Goal: Register for event/course

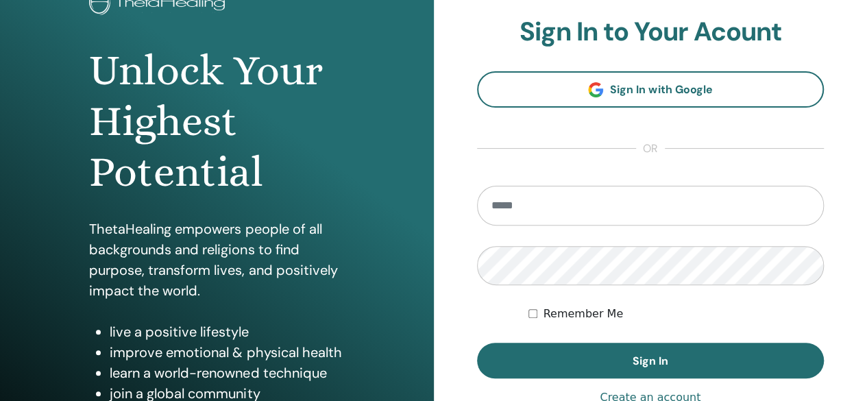
scroll to position [137, 0]
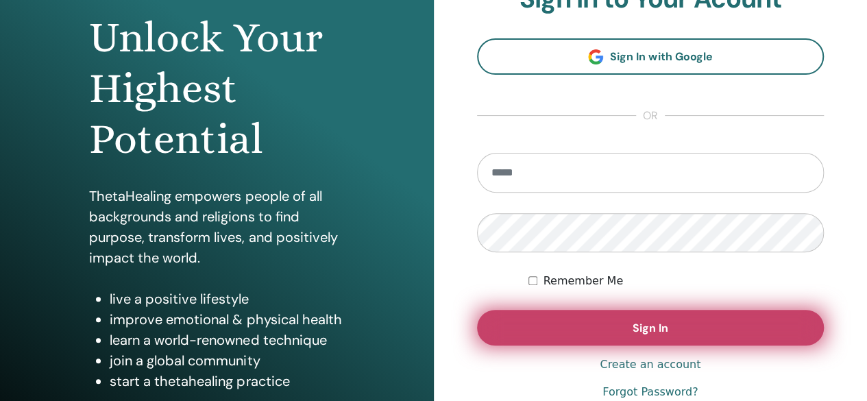
type input "**********"
click at [676, 327] on button "Sign In" at bounding box center [650, 328] width 347 height 36
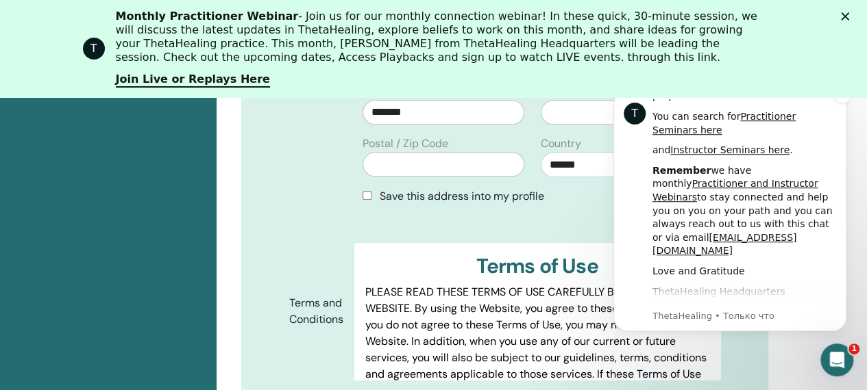
scroll to position [644, 0]
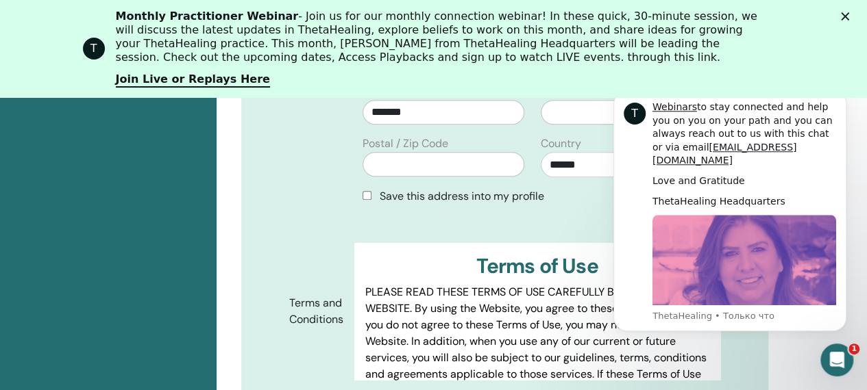
click at [299, 186] on div "Address" at bounding box center [316, 124] width 75 height 184
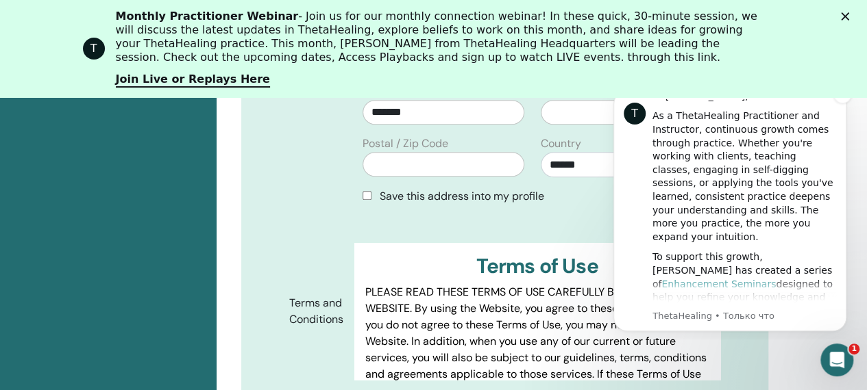
scroll to position [0, 0]
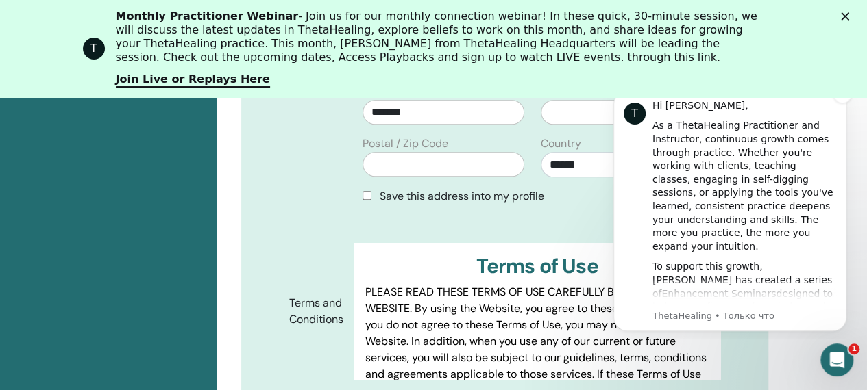
click at [836, 105] on div "T Hi [PERSON_NAME], As a ThetaHealing Practitioner and Instructor, continuous g…" at bounding box center [729, 210] width 233 height 241
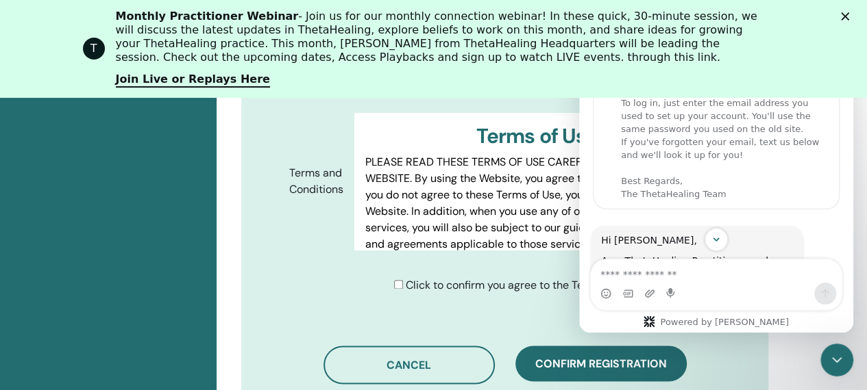
scroll to position [855, 0]
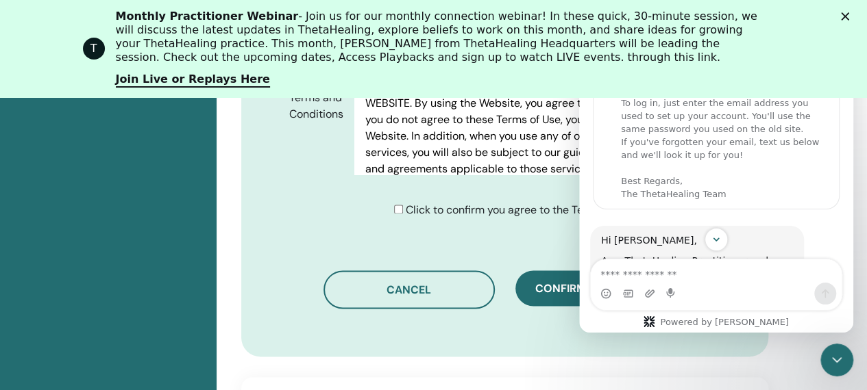
click at [397, 202] on div "Click to confirm you agree to the Terms and Conditions" at bounding box center [537, 210] width 287 height 16
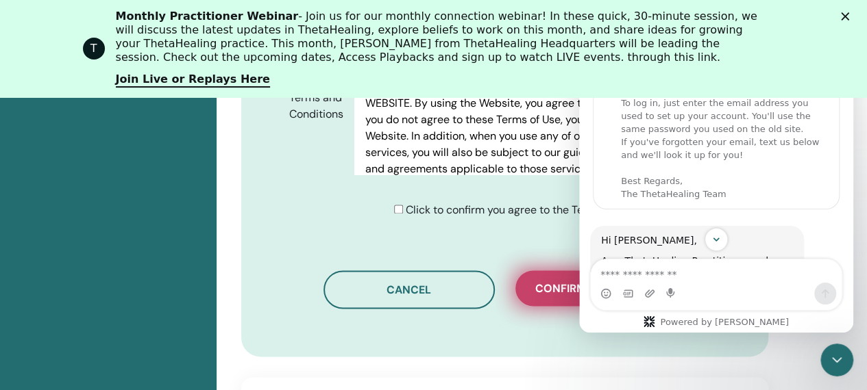
click at [541, 282] on span "Confirm registration" at bounding box center [601, 289] width 132 height 14
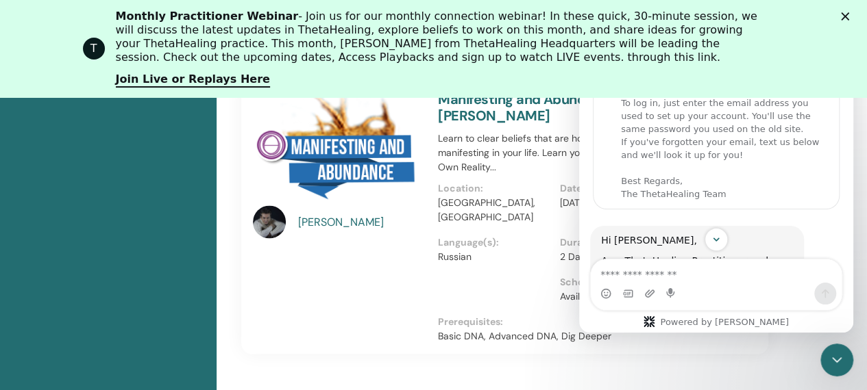
scroll to position [1198, 0]
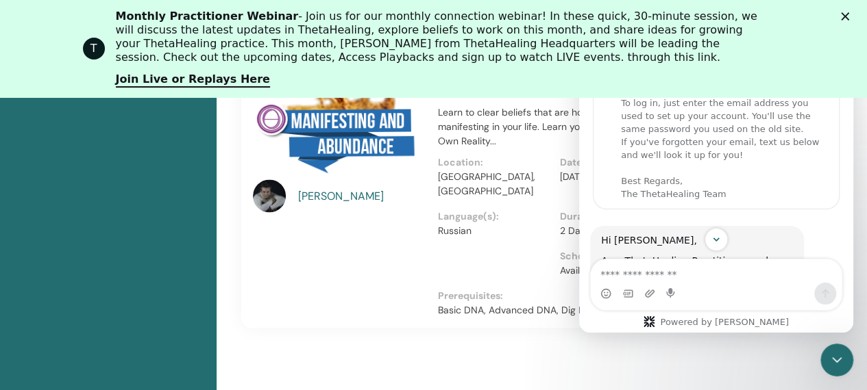
click at [292, 250] on div "[PERSON_NAME]" at bounding box center [337, 189] width 185 height 249
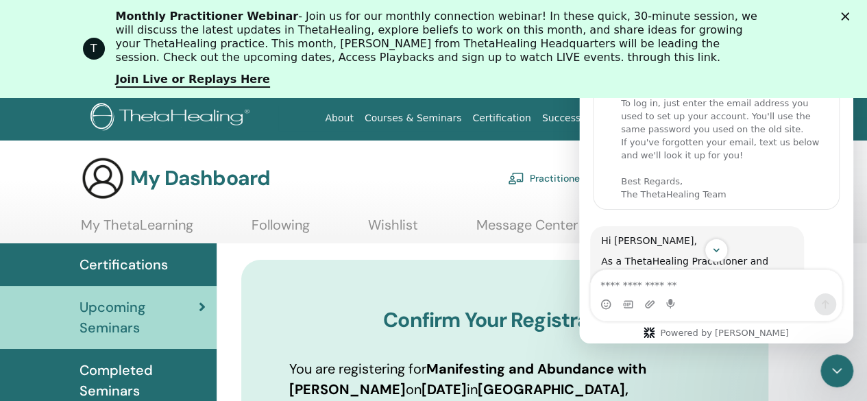
scroll to position [0, 0]
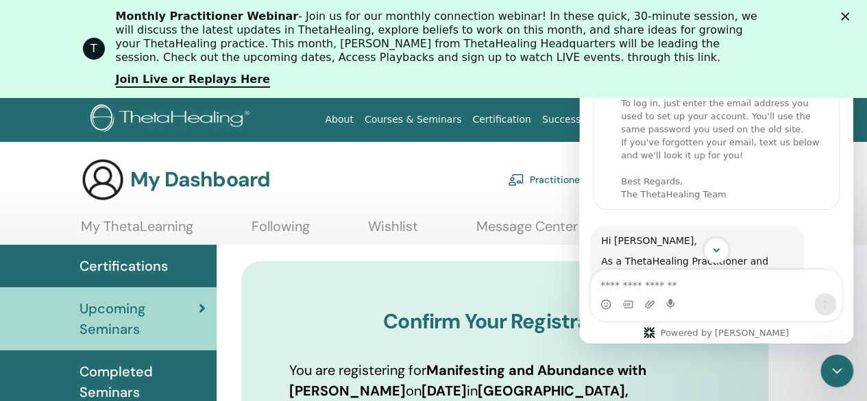
click at [719, 253] on icon "Scroll to bottom" at bounding box center [716, 250] width 12 height 12
click at [855, 21] on div "T Monthly Practitioner Webinar - Join us for our monthly connection webinar! In…" at bounding box center [433, 48] width 867 height 86
click at [849, 18] on polygon "Закрыть" at bounding box center [845, 16] width 8 height 8
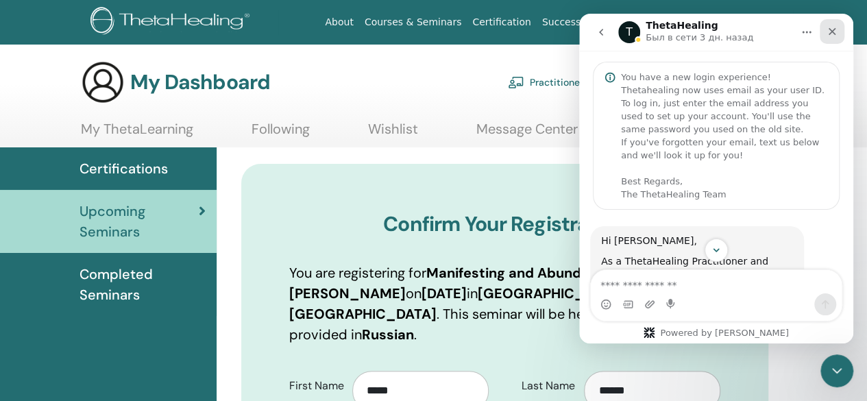
click at [839, 25] on div "Закрыть" at bounding box center [831, 31] width 25 height 25
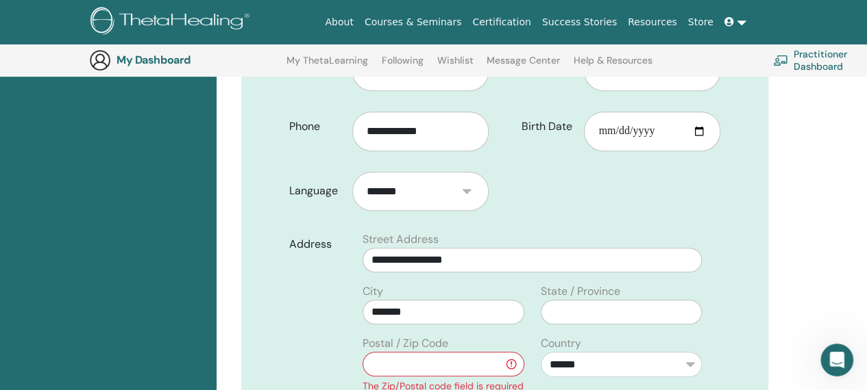
scroll to position [375, 0]
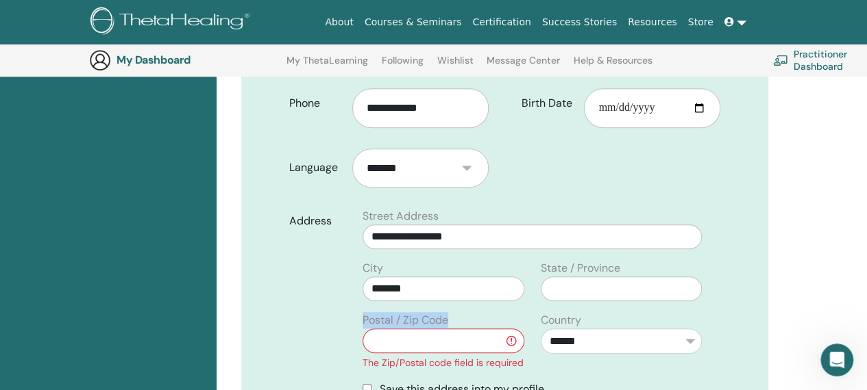
drag, startPoint x: 359, startPoint y: 297, endPoint x: 467, endPoint y: 288, distance: 107.9
click at [467, 288] on div "City ******* Postal / Zip Code The Zip/Postal code field is required" at bounding box center [442, 320] width 177 height 121
copy label "Postal / Zip Code"
click at [400, 329] on input "text" at bounding box center [442, 341] width 161 height 25
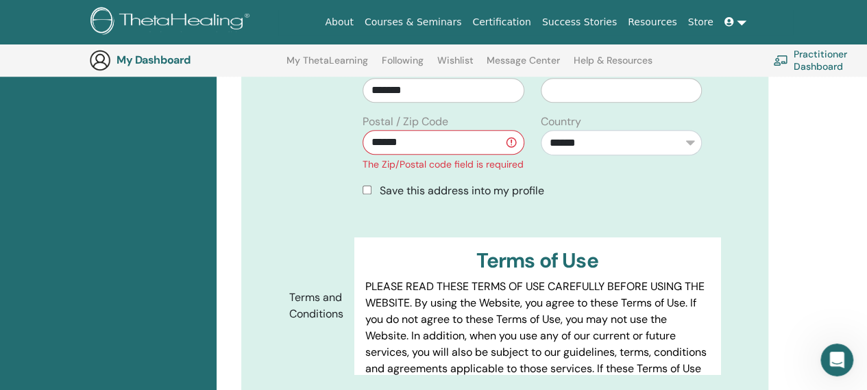
scroll to position [581, 0]
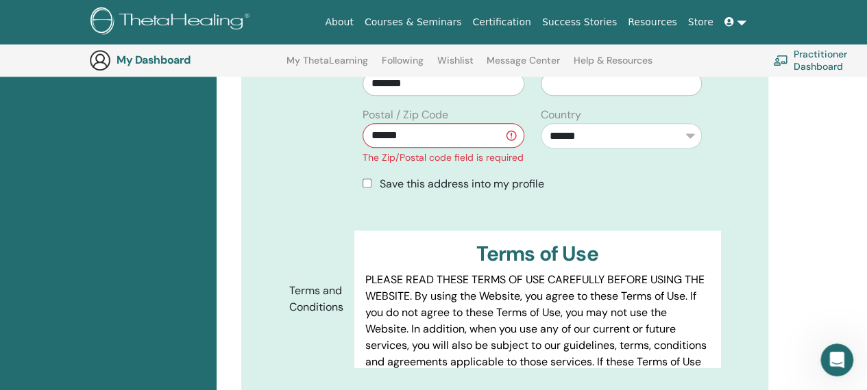
type input "******"
drag, startPoint x: 401, startPoint y: 161, endPoint x: 569, endPoint y: 164, distance: 167.2
click at [569, 176] on div "Save this address into my profile" at bounding box center [531, 184] width 339 height 16
copy span "Save this address into my profile"
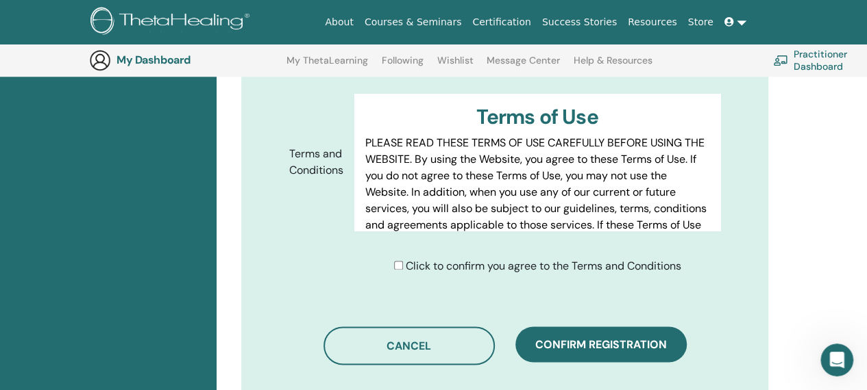
scroll to position [786, 0]
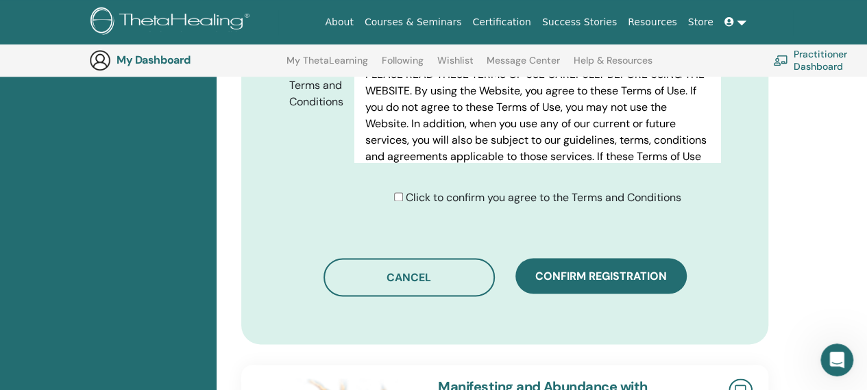
click at [629, 269] on span "Confirm registration" at bounding box center [601, 276] width 132 height 14
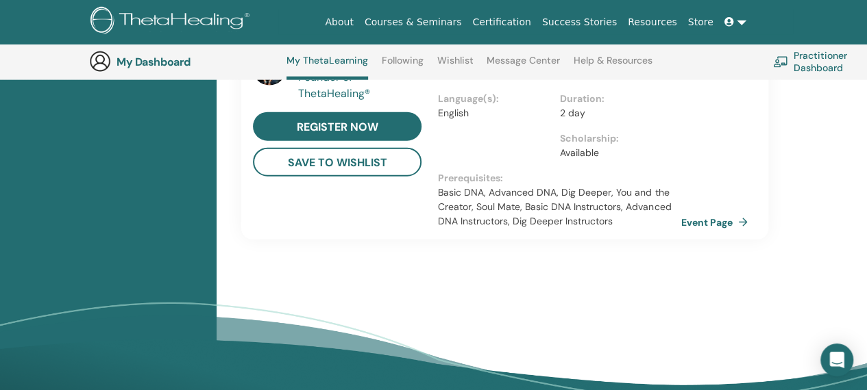
scroll to position [1817, 0]
